Goal: Information Seeking & Learning: Learn about a topic

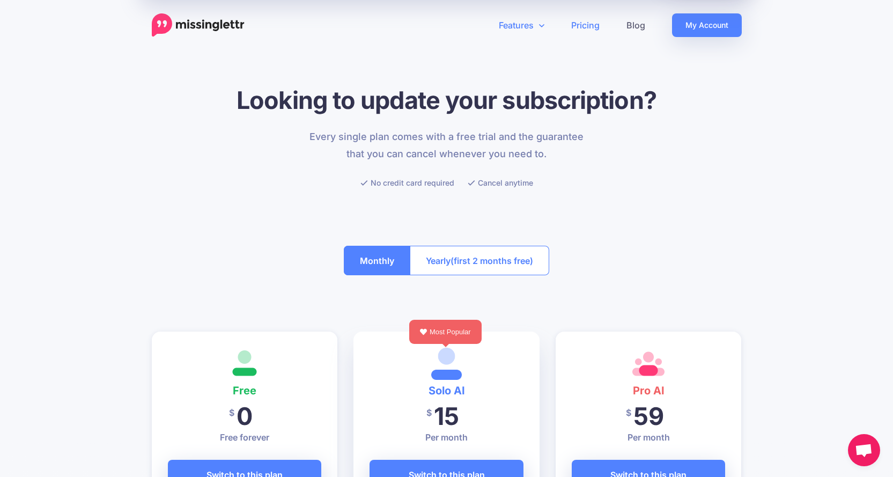
click at [510, 33] on link "Features" at bounding box center [521, 25] width 72 height 24
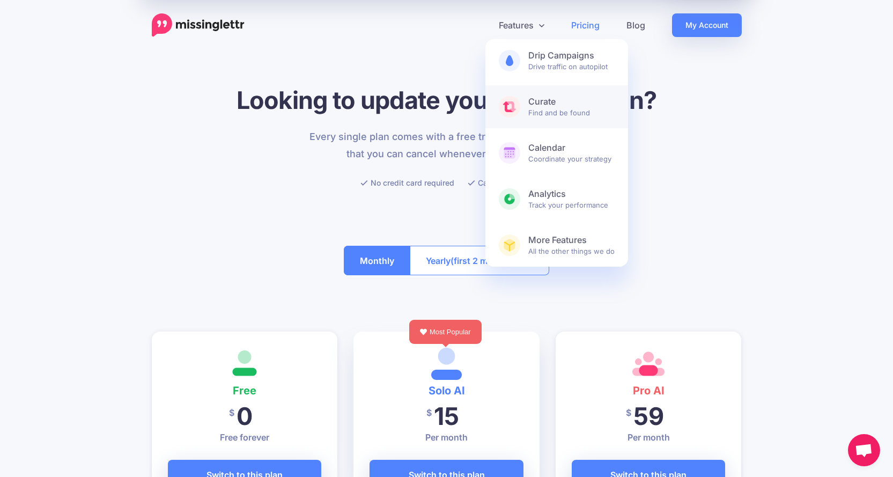
click at [551, 104] on b "Curate" at bounding box center [571, 101] width 86 height 11
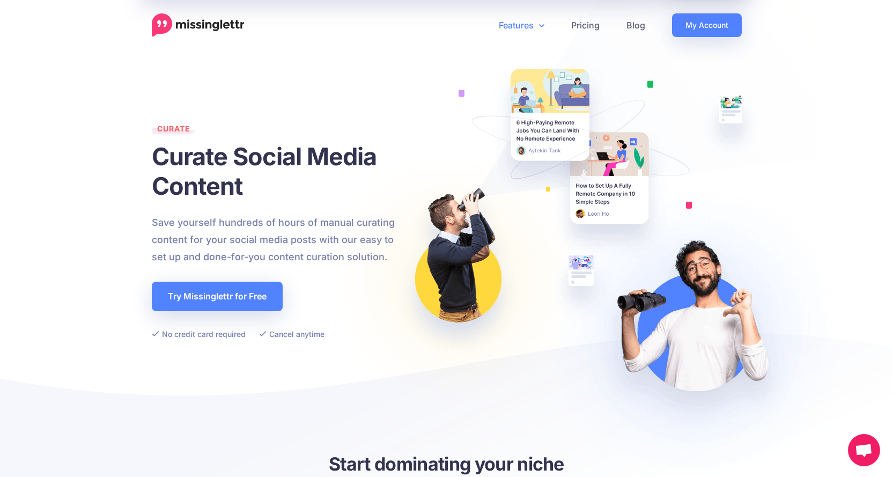
click at [530, 25] on link "Features" at bounding box center [521, 25] width 72 height 24
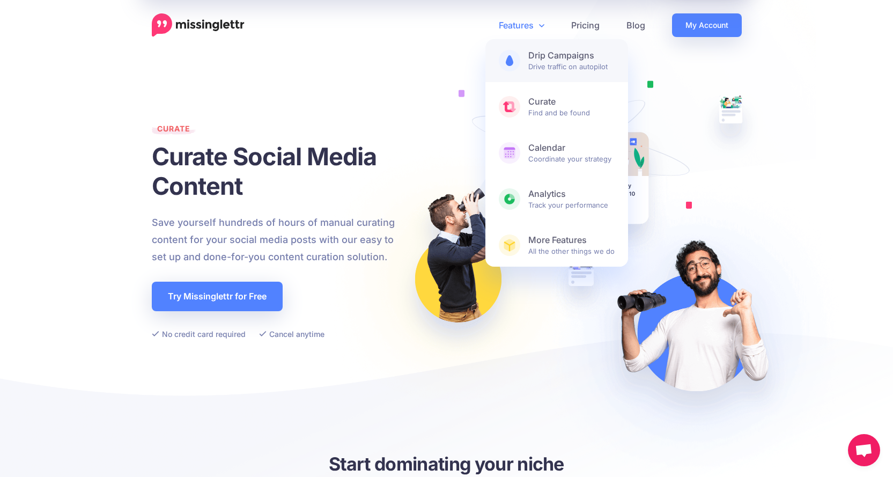
click at [550, 50] on b "Drip Campaigns" at bounding box center [571, 55] width 86 height 11
